Goal: Task Accomplishment & Management: Use online tool/utility

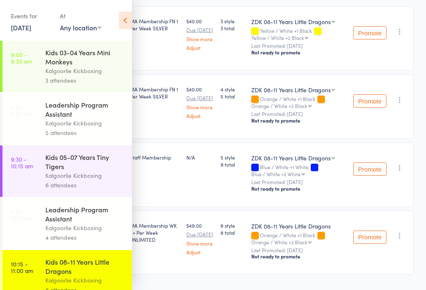
click at [46, 20] on div "Events for" at bounding box center [31, 16] width 41 height 14
click at [31, 23] on link "11 Oct, 2025" at bounding box center [21, 27] width 20 height 9
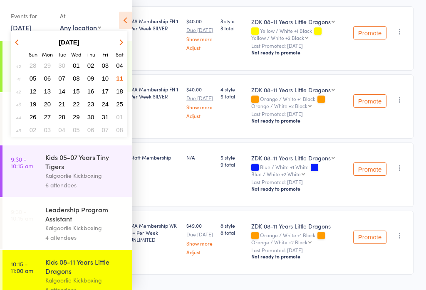
click at [47, 86] on button "13" at bounding box center [47, 91] width 13 height 11
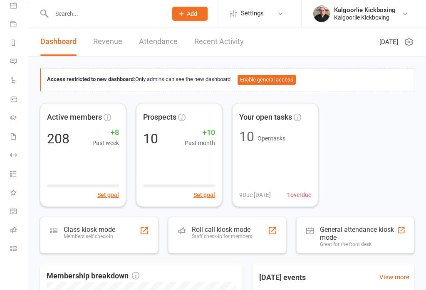
scroll to position [83, 0]
click at [17, 235] on link "Roll call" at bounding box center [19, 231] width 19 height 19
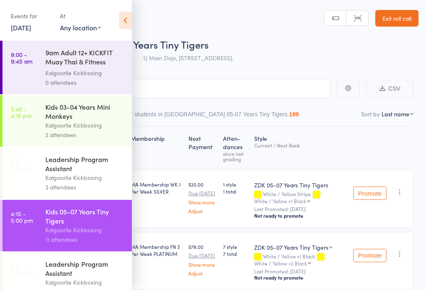
click at [128, 16] on icon at bounding box center [125, 20] width 13 height 17
